Goal: Information Seeking & Learning: Find specific fact

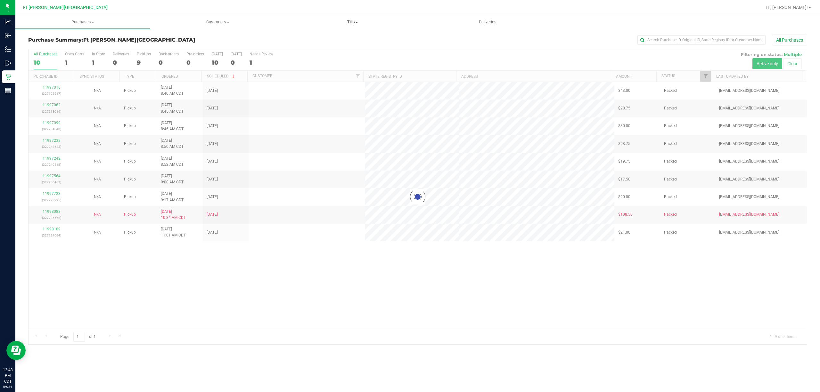
click at [355, 21] on span "Tills" at bounding box center [352, 22] width 134 height 6
click at [335, 37] on li "Manage tills" at bounding box center [352, 39] width 135 height 8
click at [356, 37] on li "Manage tills" at bounding box center [352, 39] width 135 height 8
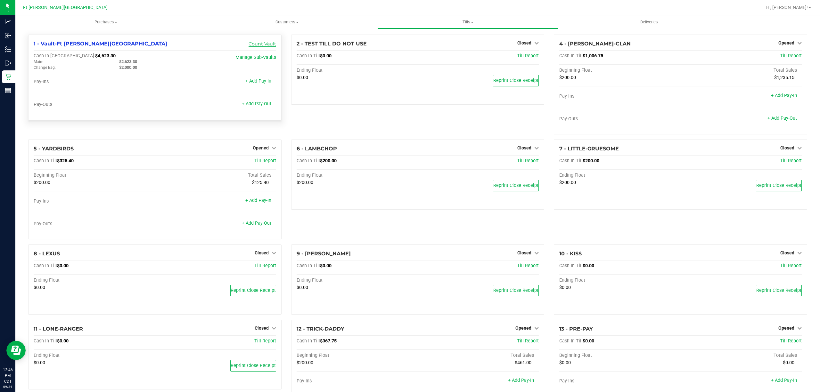
click at [267, 42] on link "Count Vault" at bounding box center [262, 44] width 28 height 6
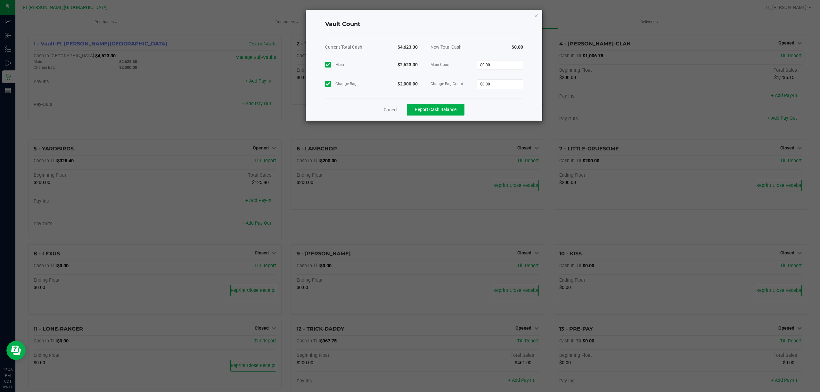
click at [470, 62] on span "Main Count" at bounding box center [453, 64] width 46 height 6
click at [498, 63] on input "0" at bounding box center [500, 65] width 46 height 9
type input "$2,623.30"
type input "$2,000.00"
click at [472, 31] on div "Vault Count" at bounding box center [424, 24] width 198 height 19
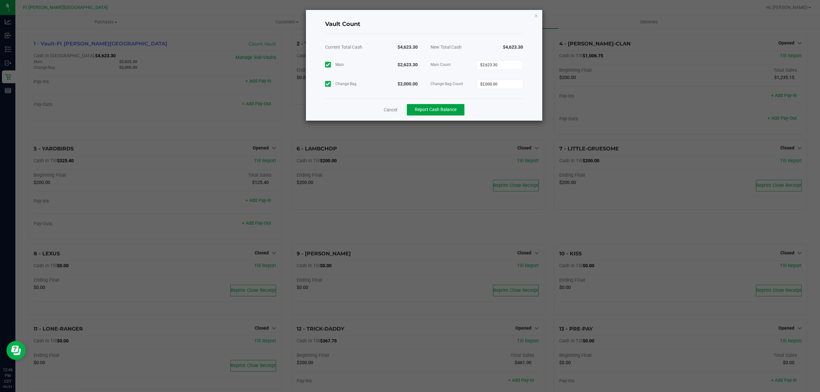
click at [423, 109] on span "Report Cash Balance" at bounding box center [436, 109] width 42 height 5
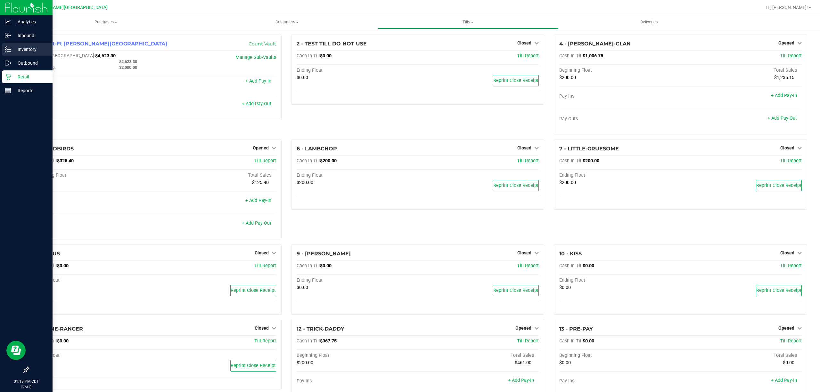
click at [17, 49] on p "Inventory" at bounding box center [30, 49] width 38 height 8
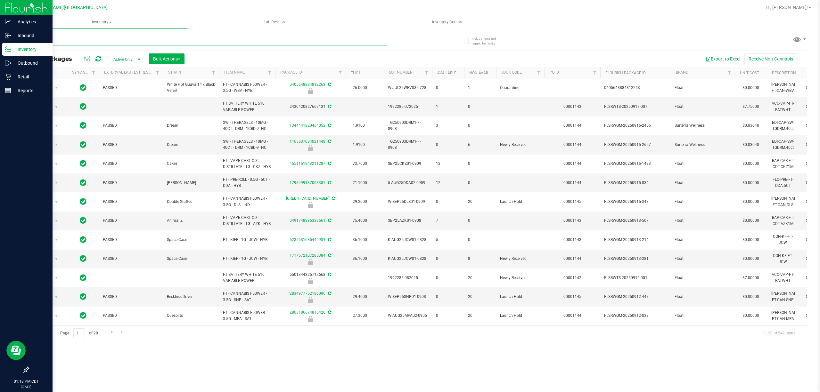
click at [211, 40] on input "text" at bounding box center [207, 41] width 359 height 10
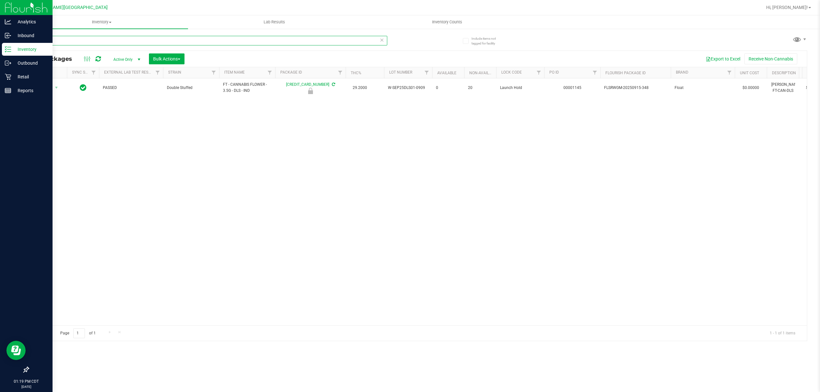
click at [110, 40] on input "DOUBLE" at bounding box center [207, 41] width 359 height 10
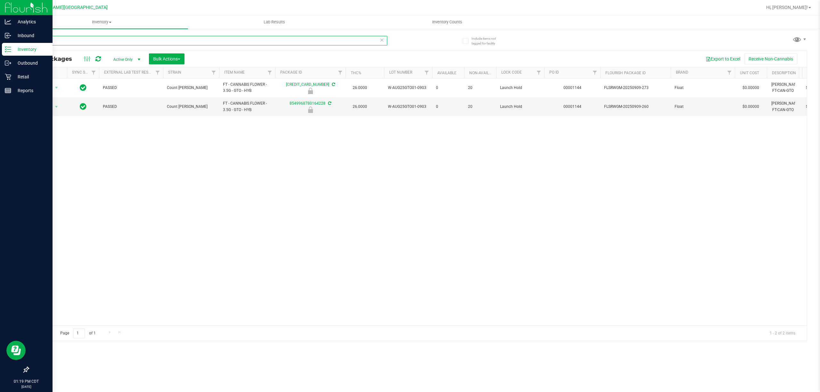
type input "GTO"
click at [6, 76] on icon at bounding box center [8, 77] width 6 height 6
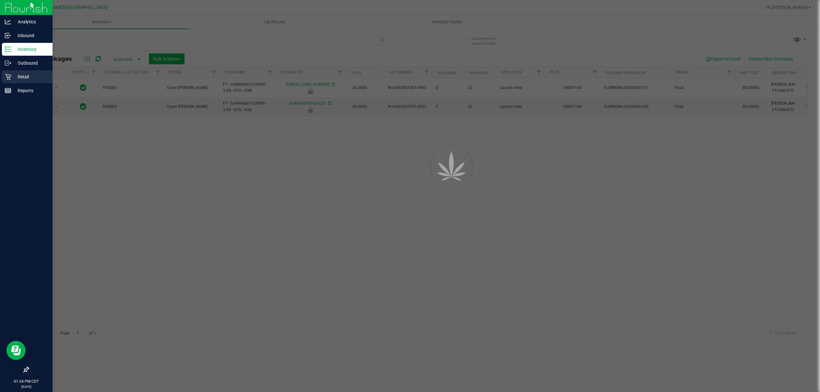
click at [6, 76] on icon at bounding box center [8, 77] width 6 height 6
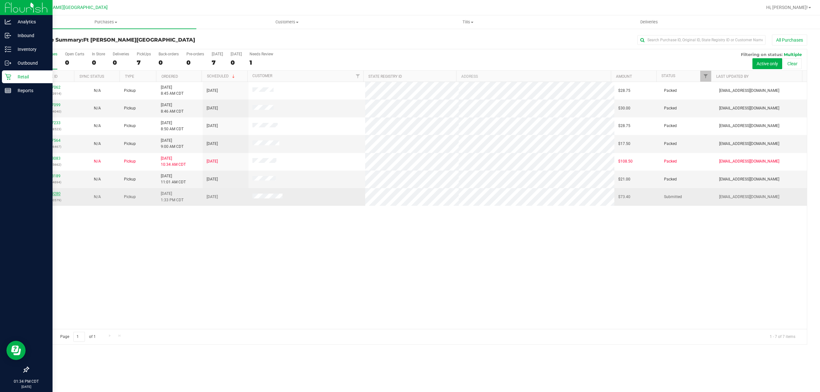
click at [52, 194] on link "11999280" at bounding box center [52, 193] width 18 height 4
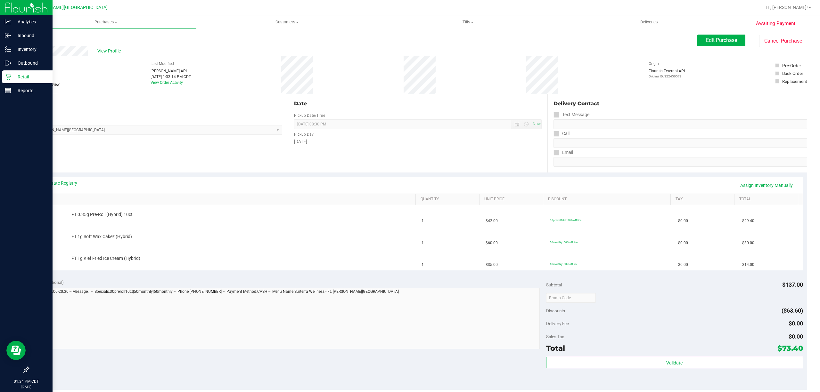
click at [8, 75] on icon at bounding box center [8, 77] width 6 height 6
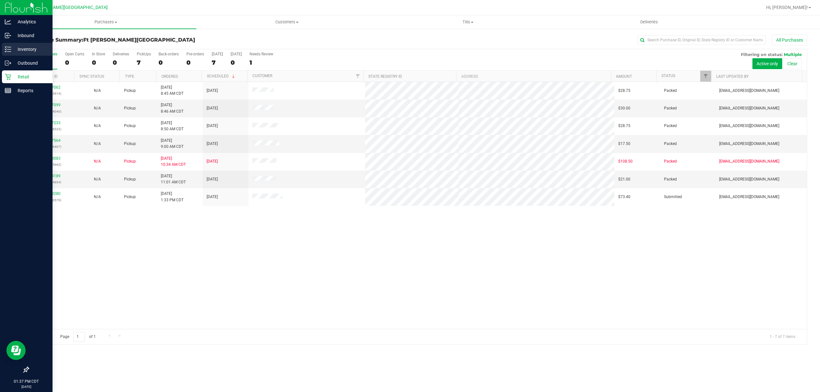
click at [13, 51] on p "Inventory" at bounding box center [30, 49] width 38 height 8
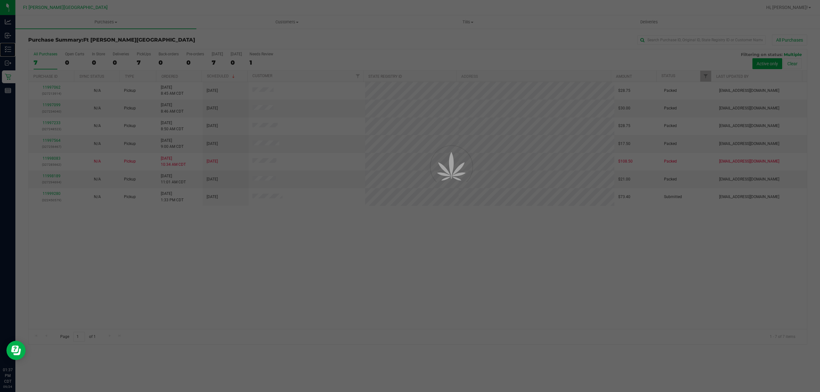
drag, startPoint x: 14, startPoint y: 49, endPoint x: 202, endPoint y: 26, distance: 189.7
click at [0, 0] on p "Inventory" at bounding box center [0, 0] width 0 height 0
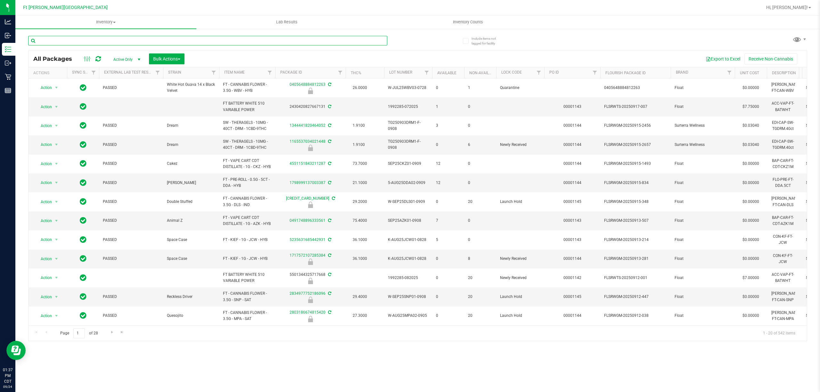
click at [231, 43] on input "text" at bounding box center [207, 41] width 359 height 10
type input "g"
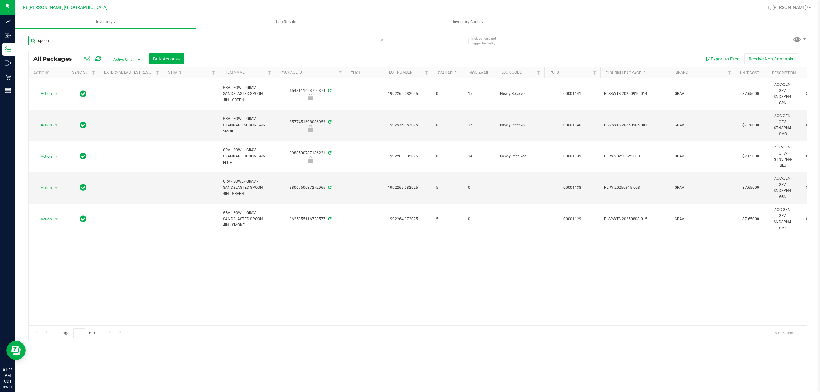
type input "spoon"
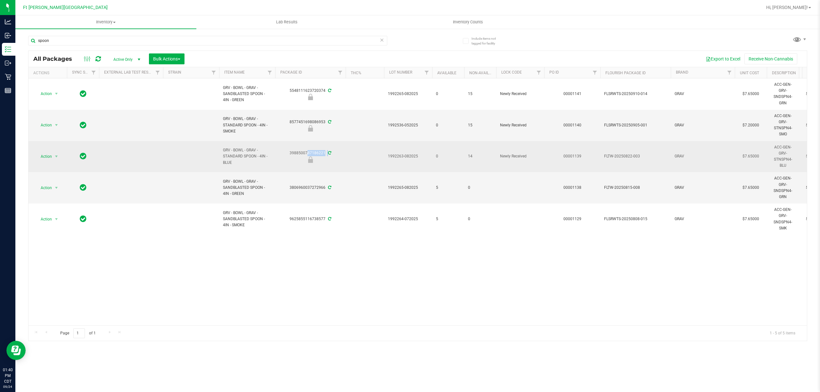
drag, startPoint x: 321, startPoint y: 159, endPoint x: 296, endPoint y: 151, distance: 26.4
click at [296, 151] on div "3988500787186221" at bounding box center [310, 156] width 72 height 12
click at [334, 159] on div at bounding box center [310, 160] width 72 height 6
drag, startPoint x: 323, startPoint y: 158, endPoint x: 281, endPoint y: 153, distance: 42.2
click at [281, 153] on div "3988500787186221" at bounding box center [310, 156] width 72 height 12
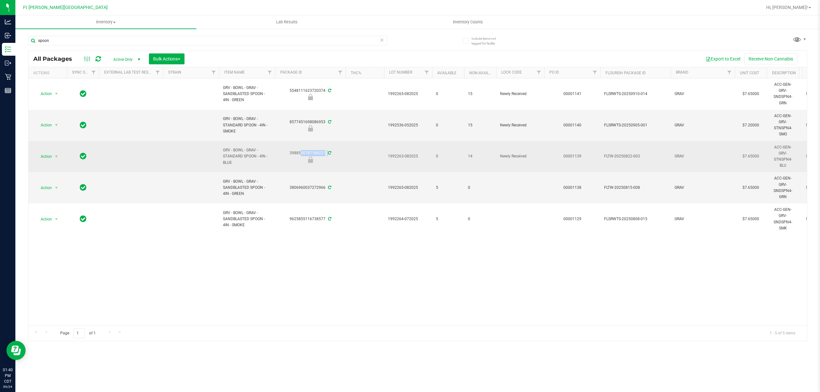
click at [316, 151] on div "3988500787186221" at bounding box center [310, 156] width 72 height 12
drag, startPoint x: 377, startPoint y: 162, endPoint x: 306, endPoint y: 160, distance: 70.1
click at [376, 163] on td at bounding box center [364, 156] width 38 height 31
click at [300, 152] on div "3988500787186221" at bounding box center [310, 156] width 72 height 12
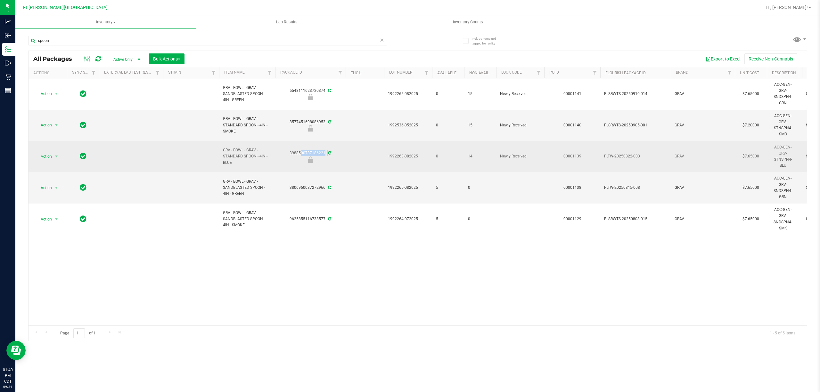
click at [300, 152] on div "3988500787186221" at bounding box center [310, 156] width 72 height 12
copy div "3988500787186221"
